Goal: Find specific page/section: Find specific page/section

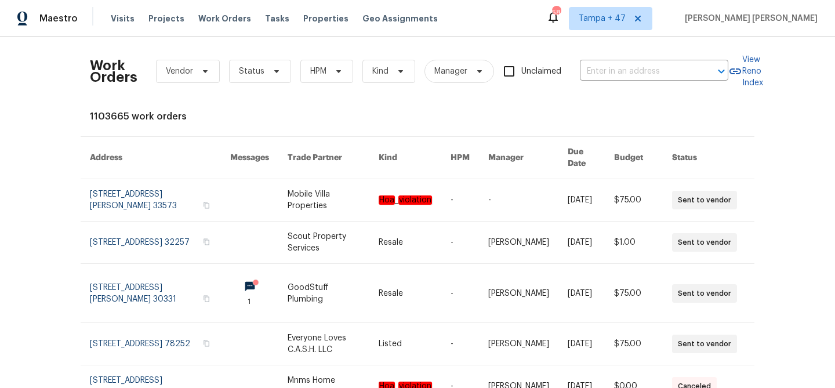
click at [606, 74] on input "text" at bounding box center [638, 72] width 116 height 18
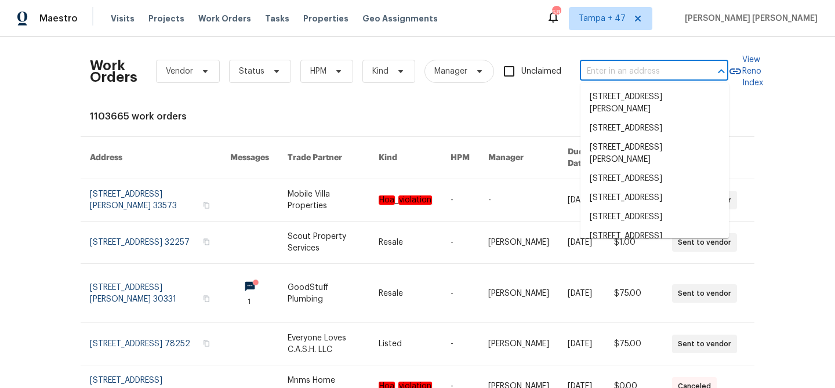
paste input "[STREET_ADDRESS]"
type input "[STREET_ADDRESS]"
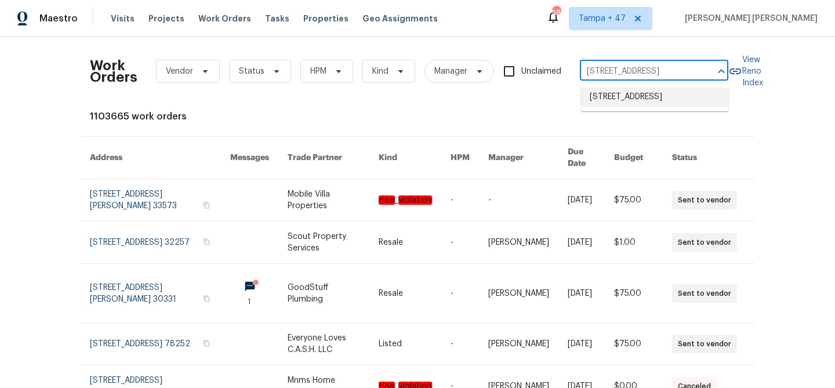
click at [622, 107] on li "[STREET_ADDRESS]" at bounding box center [654, 97] width 148 height 19
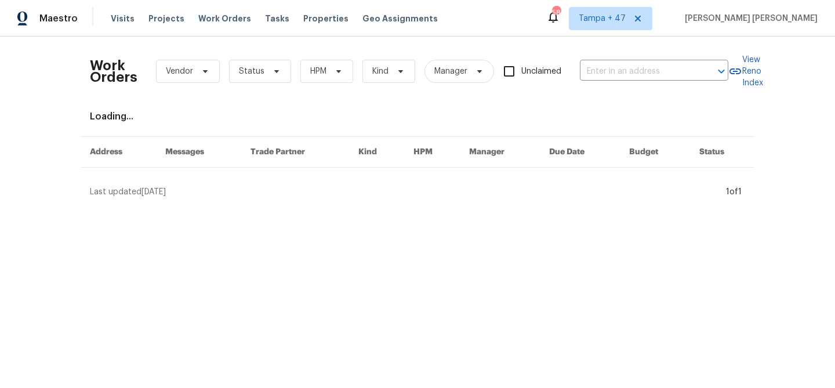
type input "[STREET_ADDRESS]"
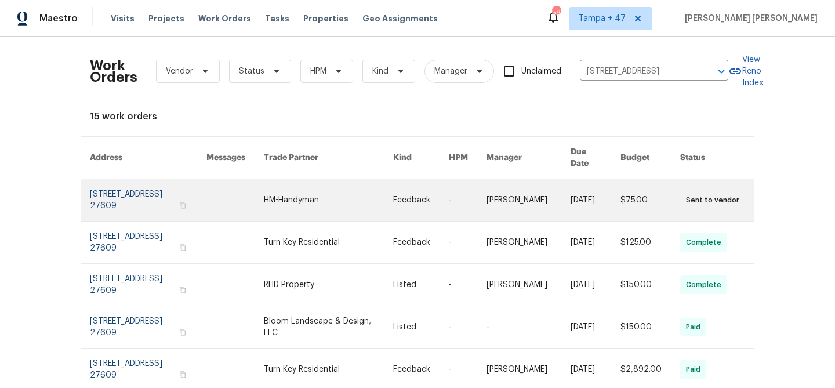
click at [571, 187] on link at bounding box center [596, 200] width 50 height 42
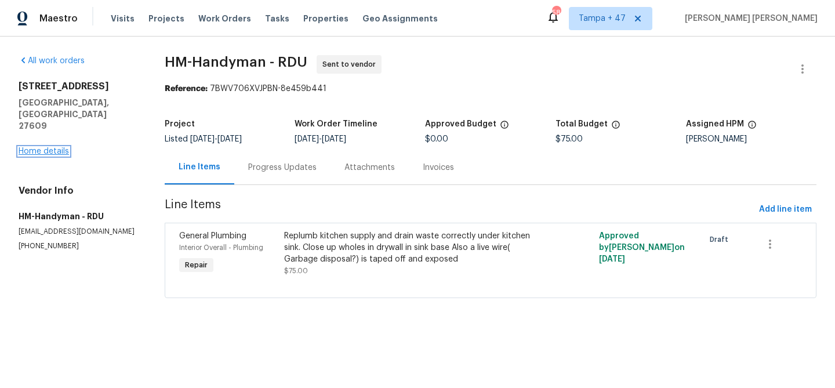
click at [54, 147] on link "Home details" at bounding box center [44, 151] width 50 height 8
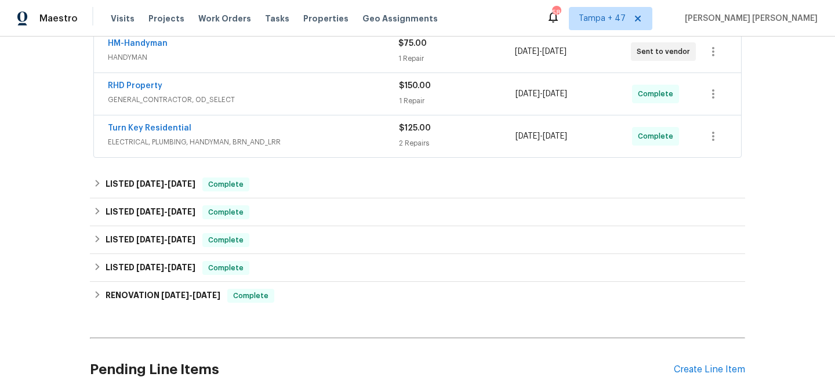
scroll to position [270, 0]
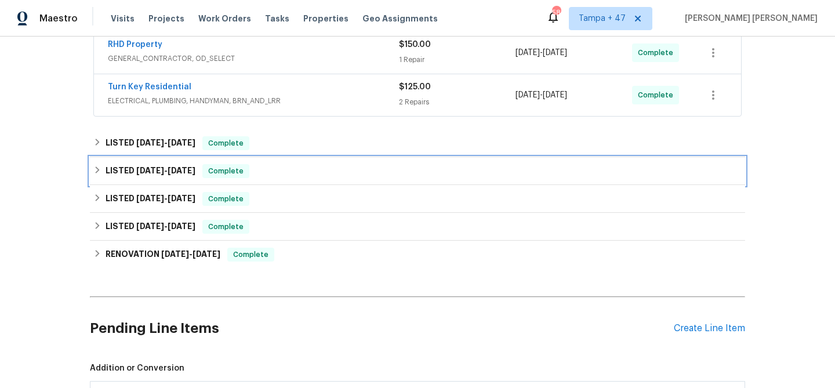
click at [220, 170] on span "Complete" at bounding box center [226, 171] width 45 height 12
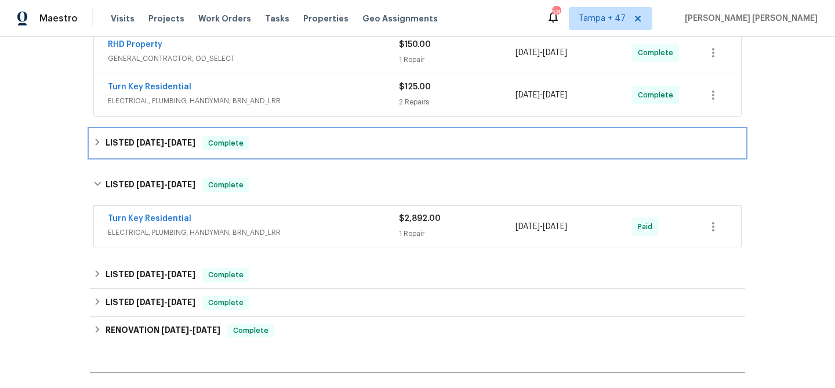
click at [253, 136] on div "LISTED [DATE] - [DATE] Complete" at bounding box center [417, 143] width 648 height 14
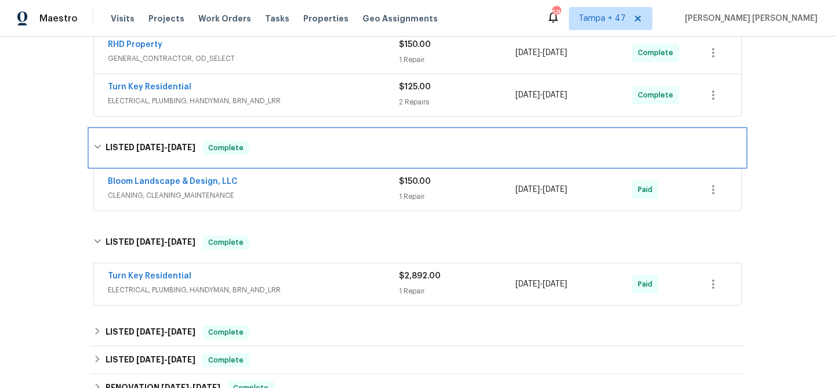
scroll to position [291, 0]
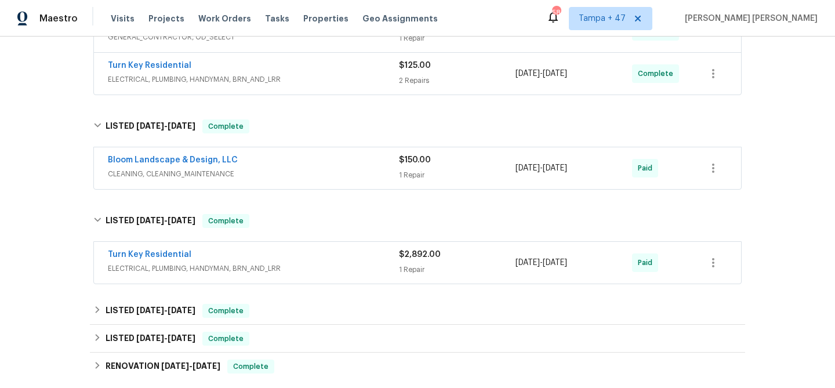
click at [349, 262] on div "Turn Key Residential" at bounding box center [253, 256] width 291 height 14
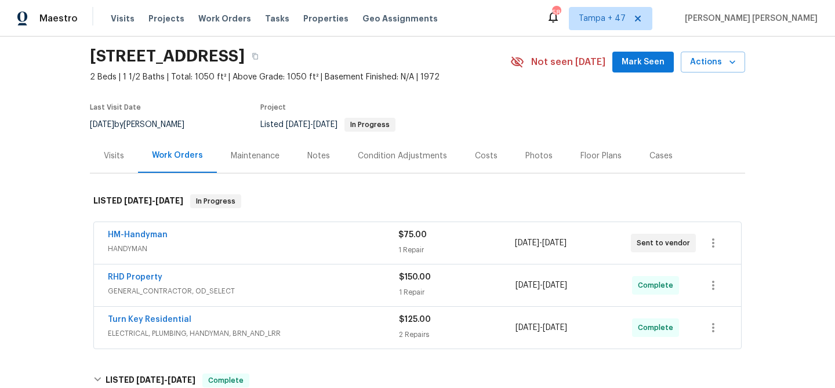
scroll to position [0, 0]
